Goal: Transaction & Acquisition: Purchase product/service

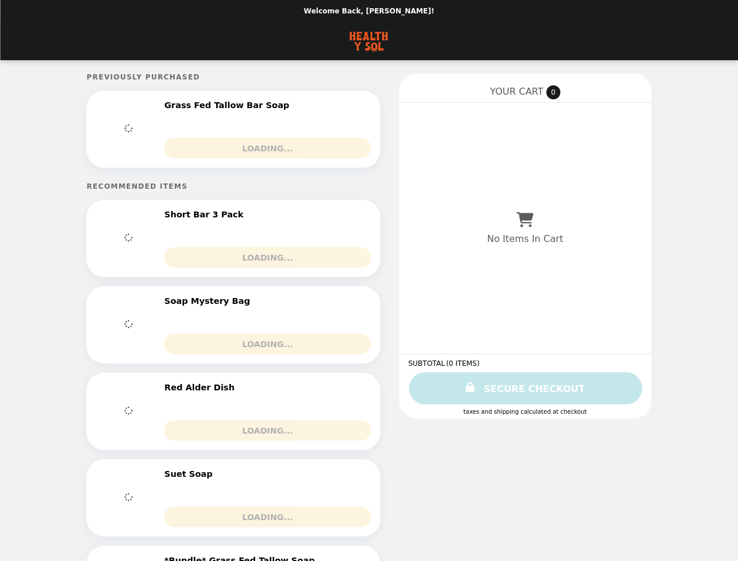
select select "**********"
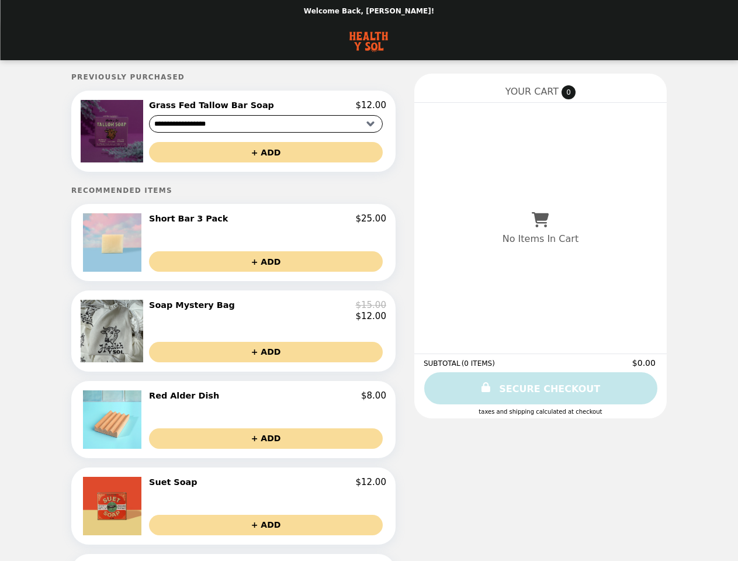
click at [138, 133] on img at bounding box center [113, 131] width 65 height 63
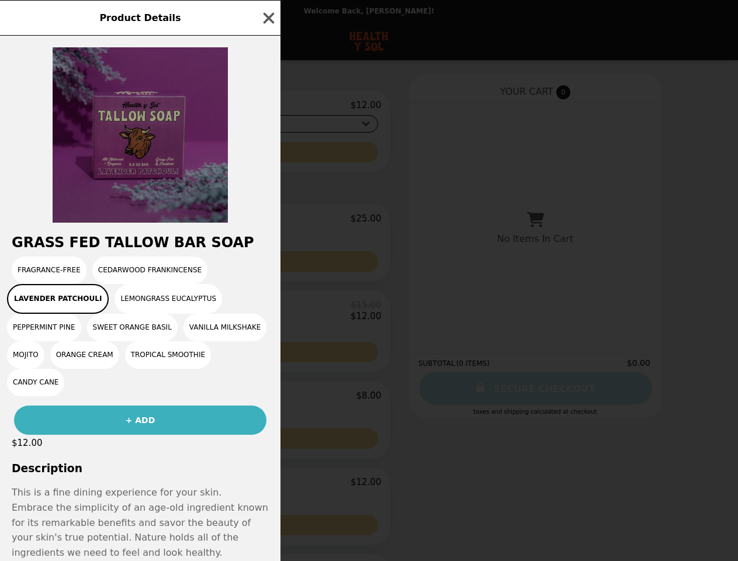
click at [267, 154] on div at bounding box center [140, 129] width 281 height 187
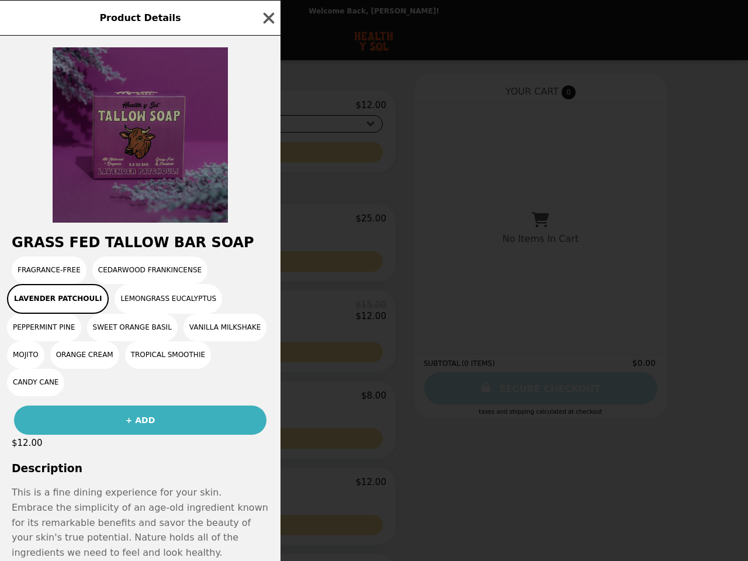
click at [138, 246] on h2 "Grass Fed Tallow Bar Soap" at bounding box center [140, 242] width 281 height 16
click at [267, 223] on div at bounding box center [140, 129] width 281 height 187
click at [267, 265] on div "Fragrance-Free Cedarwood Frankincense Lavender Patchouli Lemongrass Eucalyptus …" at bounding box center [140, 327] width 267 height 140
click at [138, 336] on div "Product Details Grass Fed Tallow Bar Soap Fragrance-Free Cedarwood Frankincense…" at bounding box center [374, 280] width 748 height 561
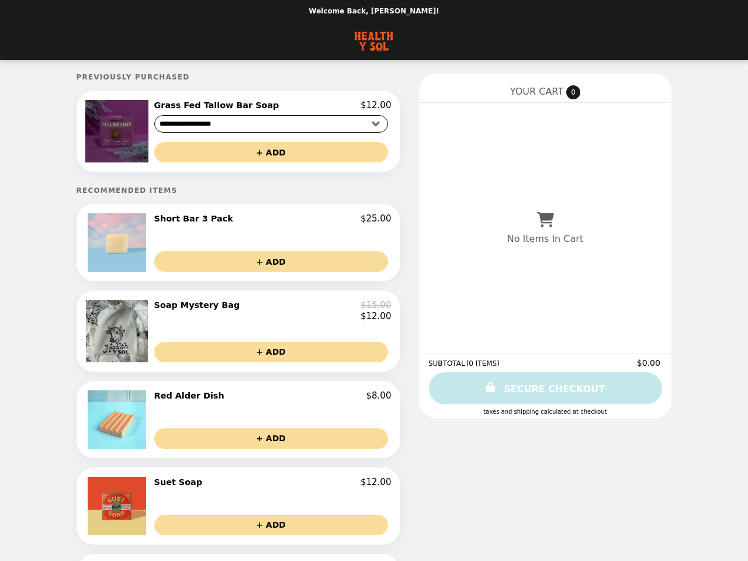
click at [267, 315] on div "$12.00" at bounding box center [272, 316] width 237 height 11
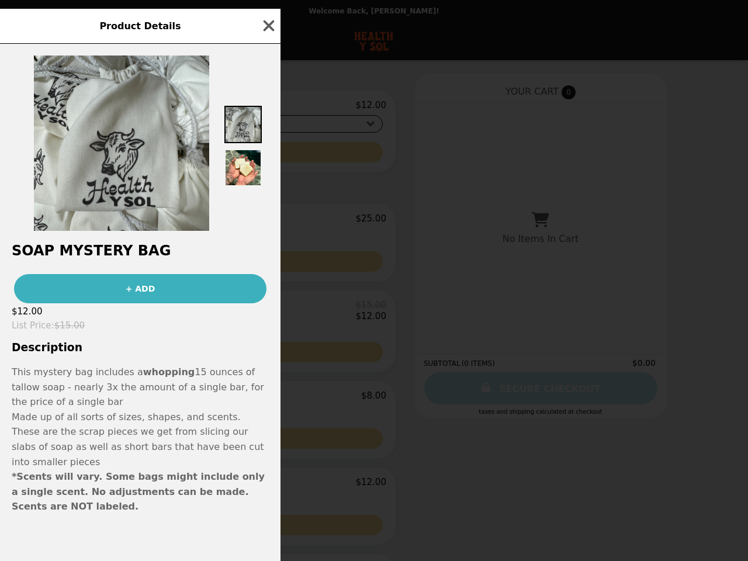
click at [267, 358] on div "Product Details Soap Mystery Bag + ADD $12.00 List Price : $15.00 Description T…" at bounding box center [374, 280] width 748 height 561
click at [138, 426] on p "Made up of all sorts of sizes, shapes, and scents. These are the scrap pieces w…" at bounding box center [140, 440] width 257 height 60
